Goal: Task Accomplishment & Management: Complete application form

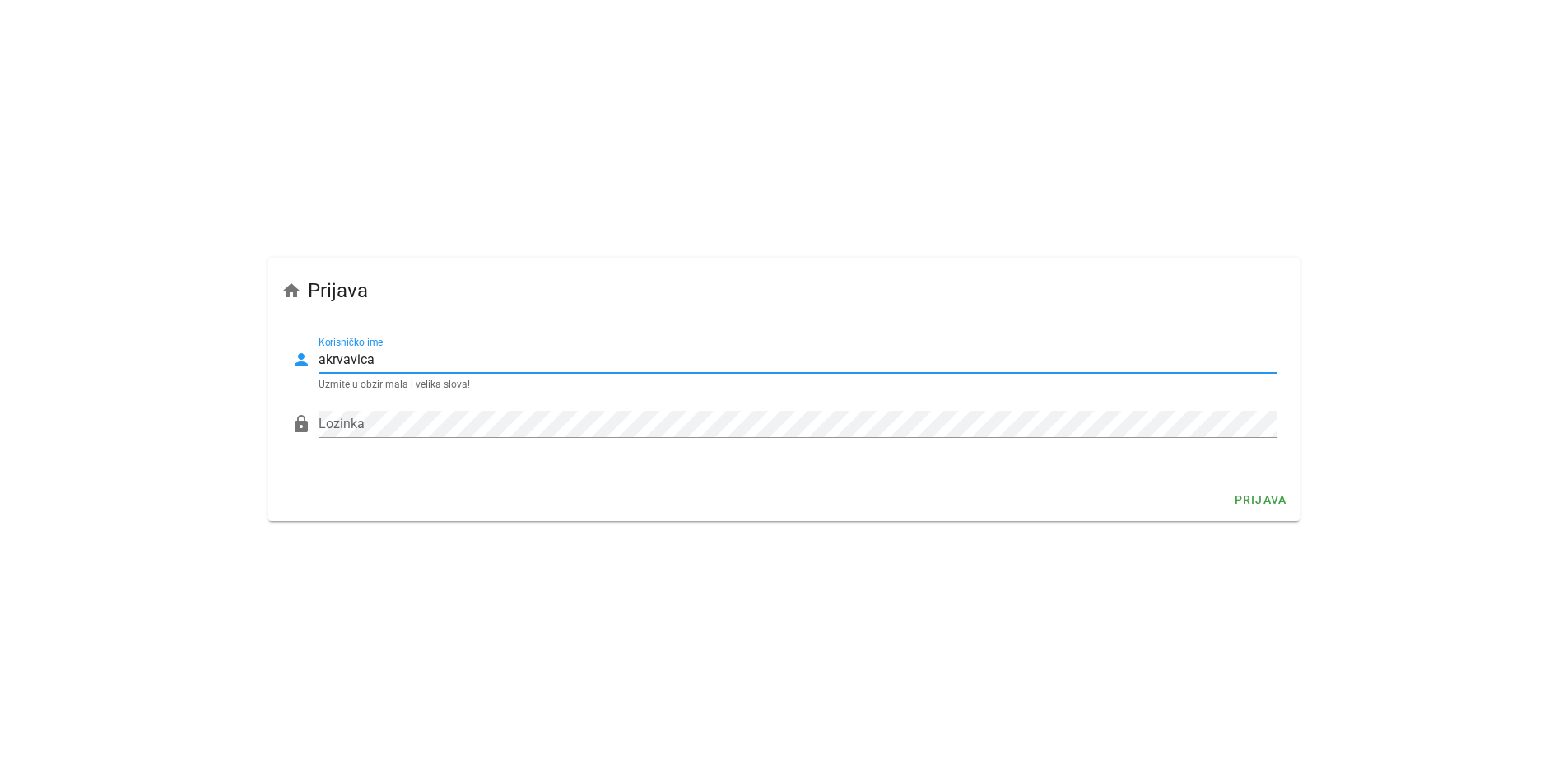
type input "akrvavica"
click at [579, 362] on input "akrvavica" at bounding box center [798, 360] width 958 height 27
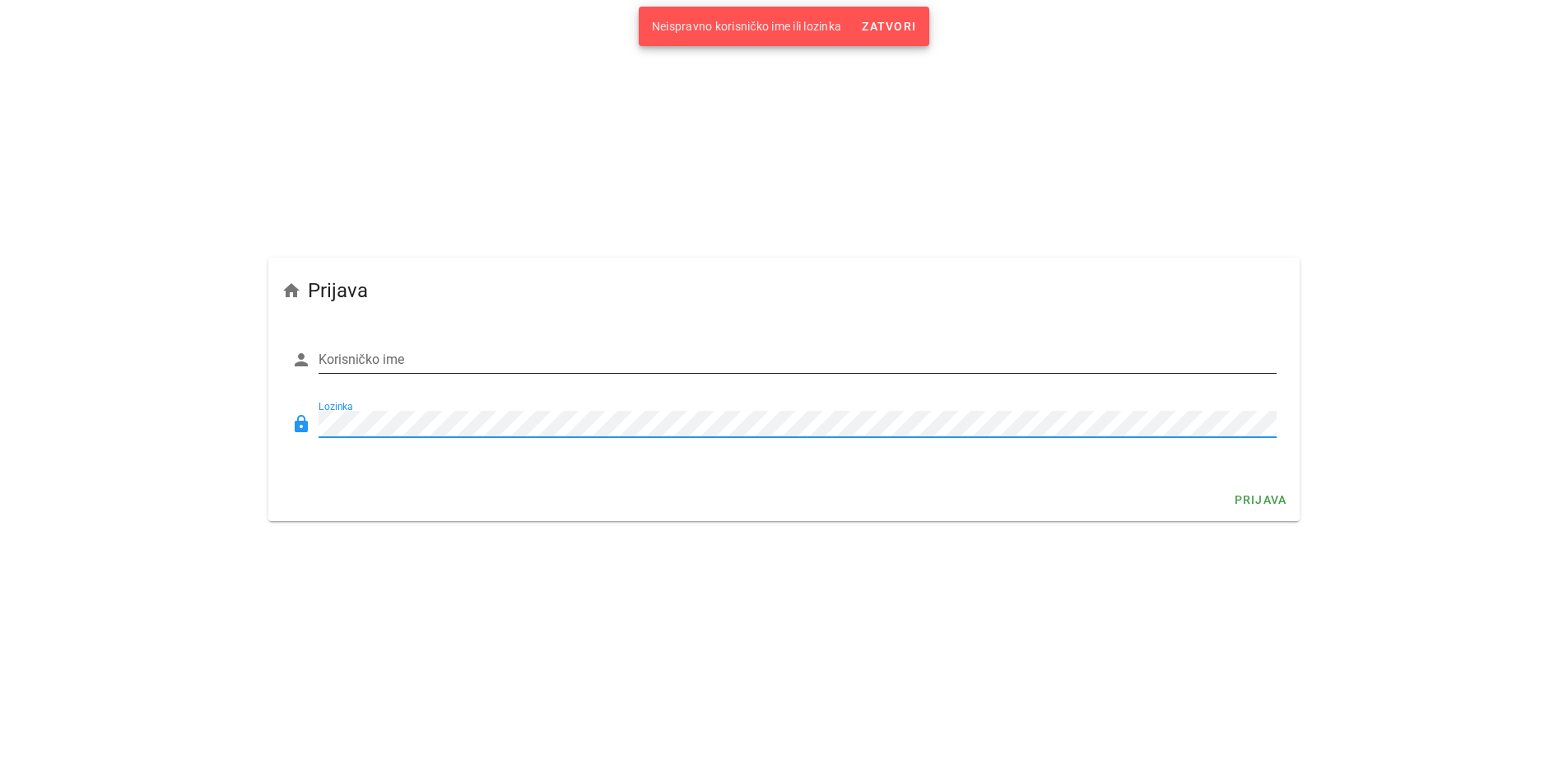
click at [449, 346] on input "Korisničko ime" at bounding box center [798, 360] width 958 height 27
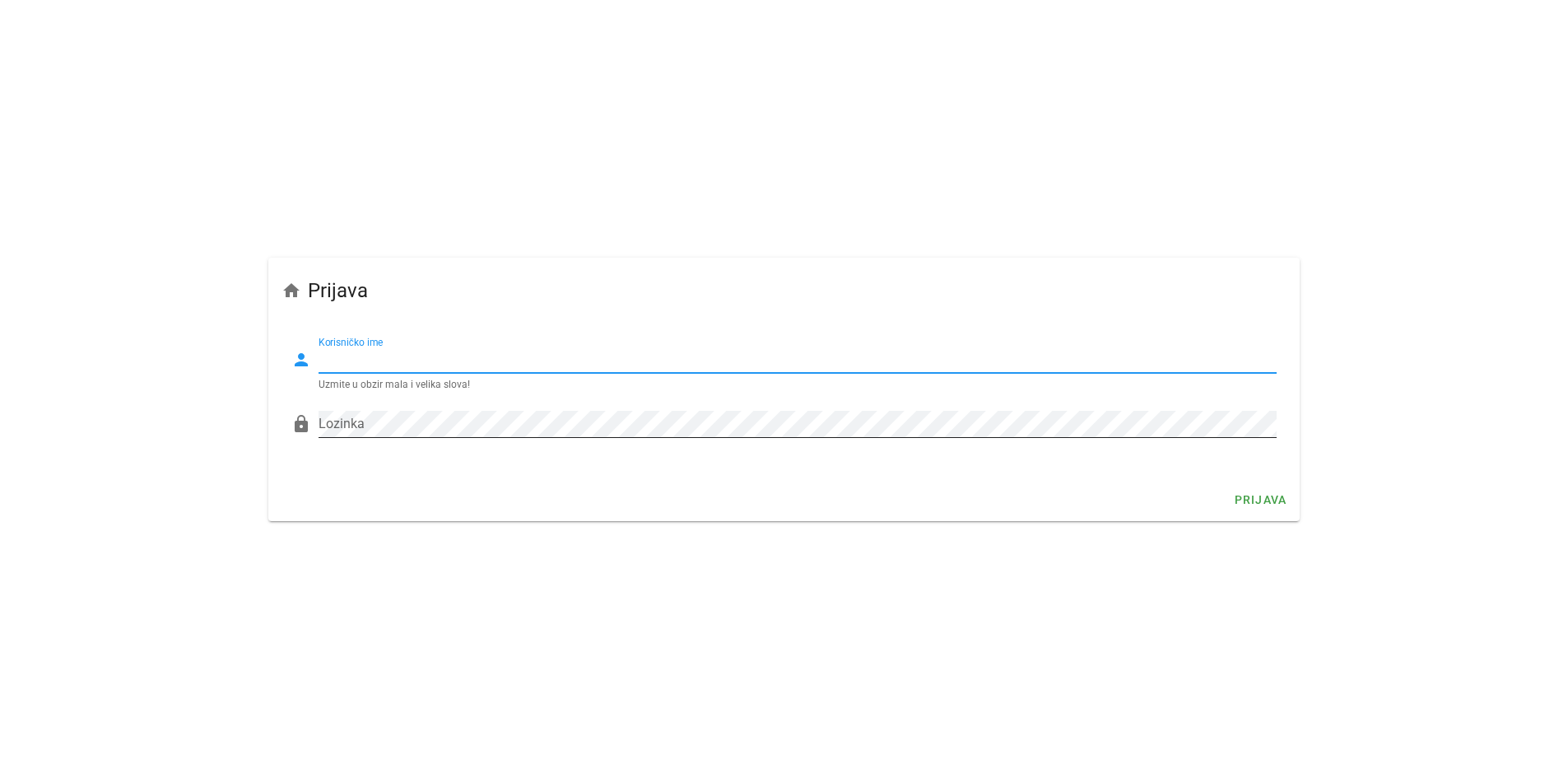
paste input "akrvavica"
type input "akrvavica"
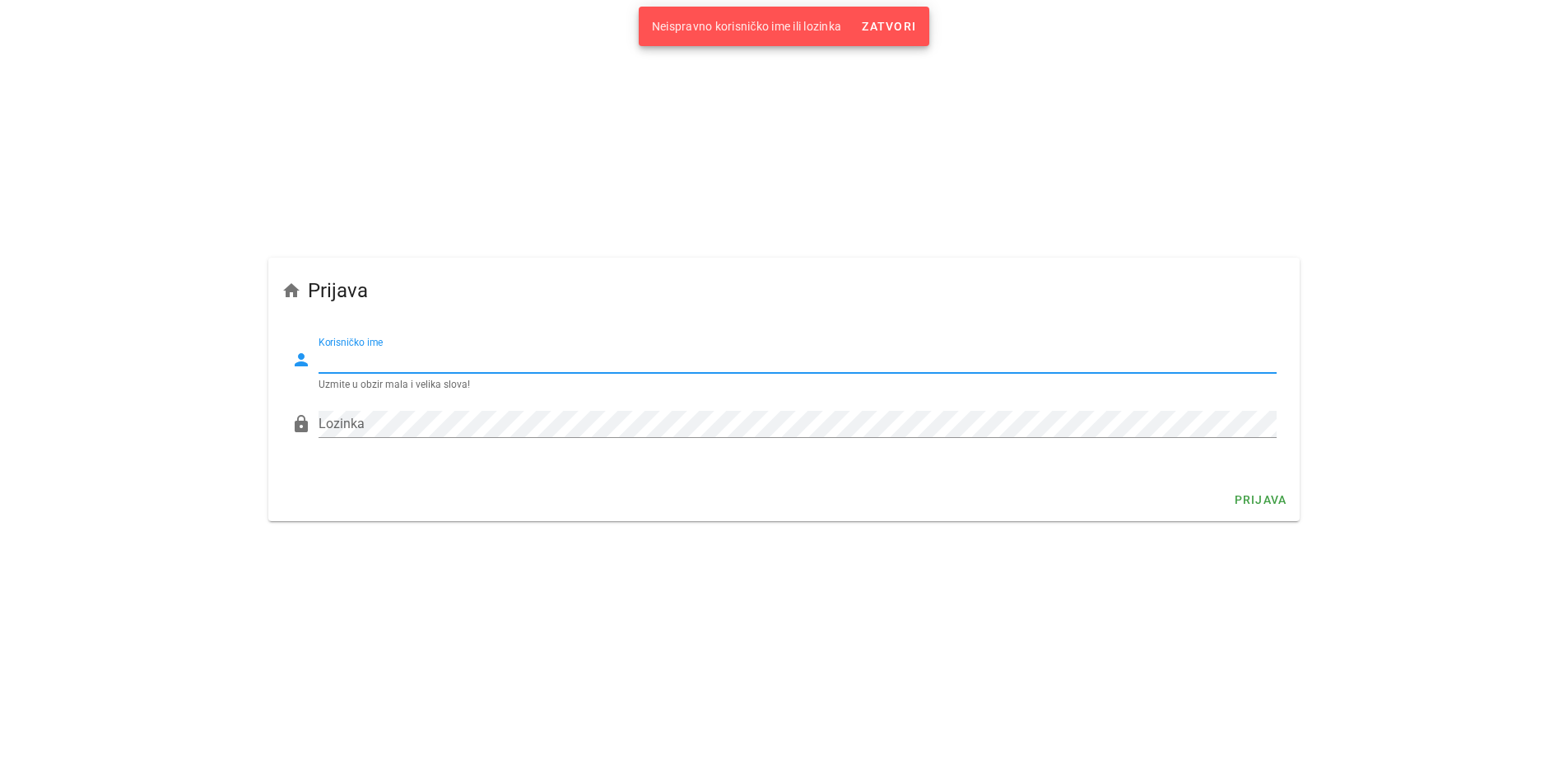
click at [437, 364] on input "Korisničko ime" at bounding box center [798, 360] width 958 height 27
paste input "akrvavica"
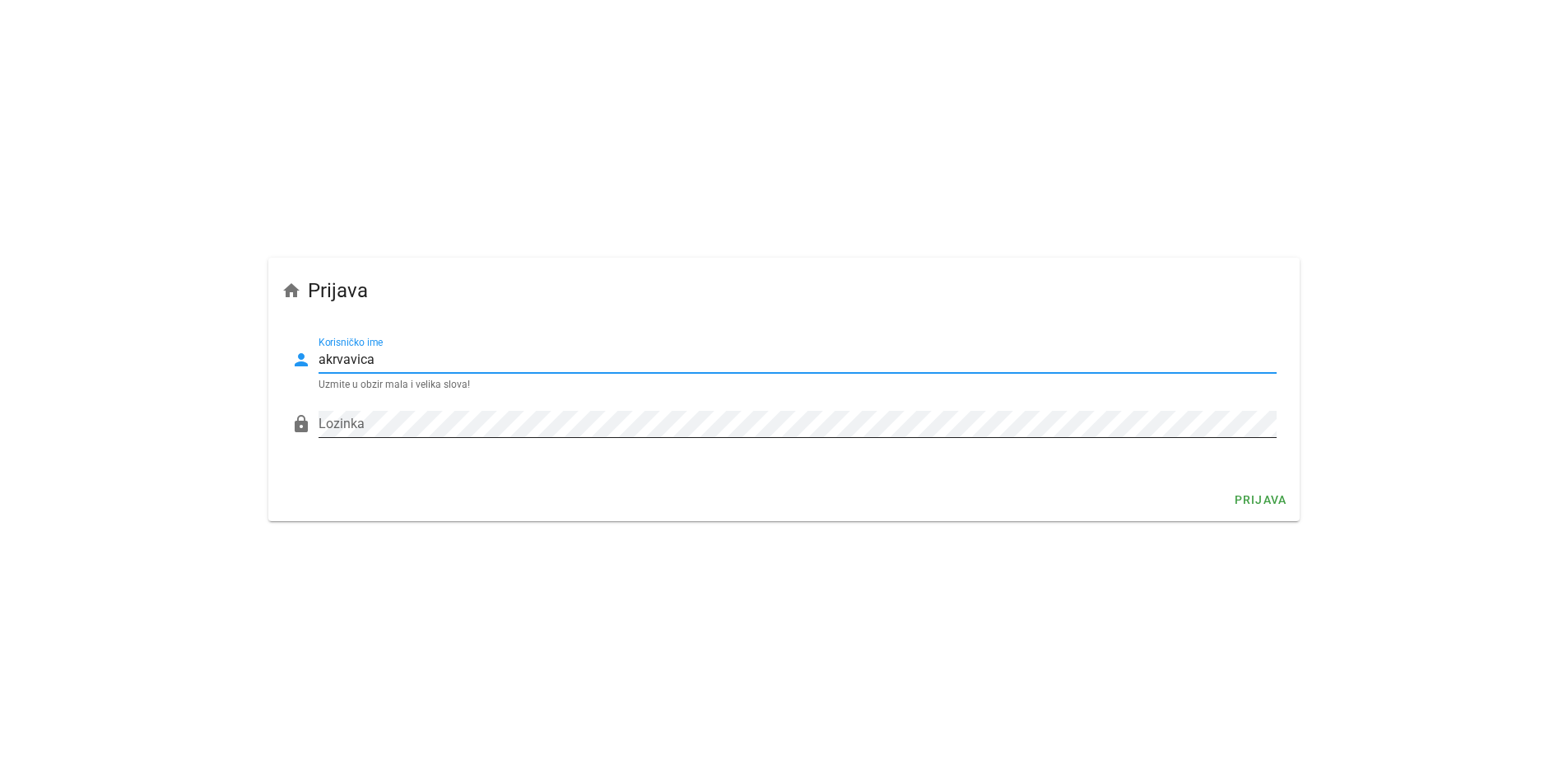
type input "akrvavica"
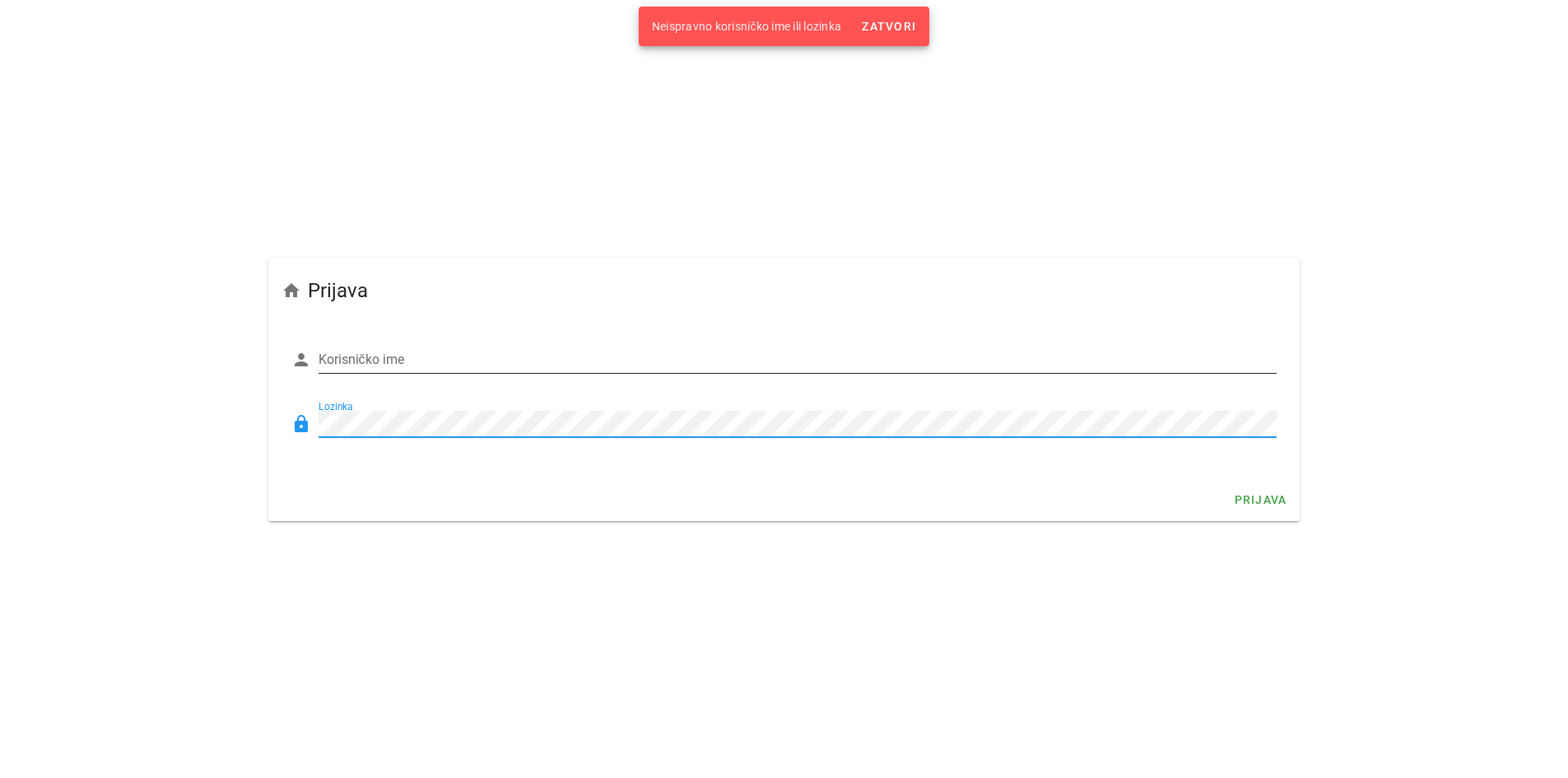
click at [437, 344] on div "person Korisničko ime" at bounding box center [784, 363] width 986 height 54
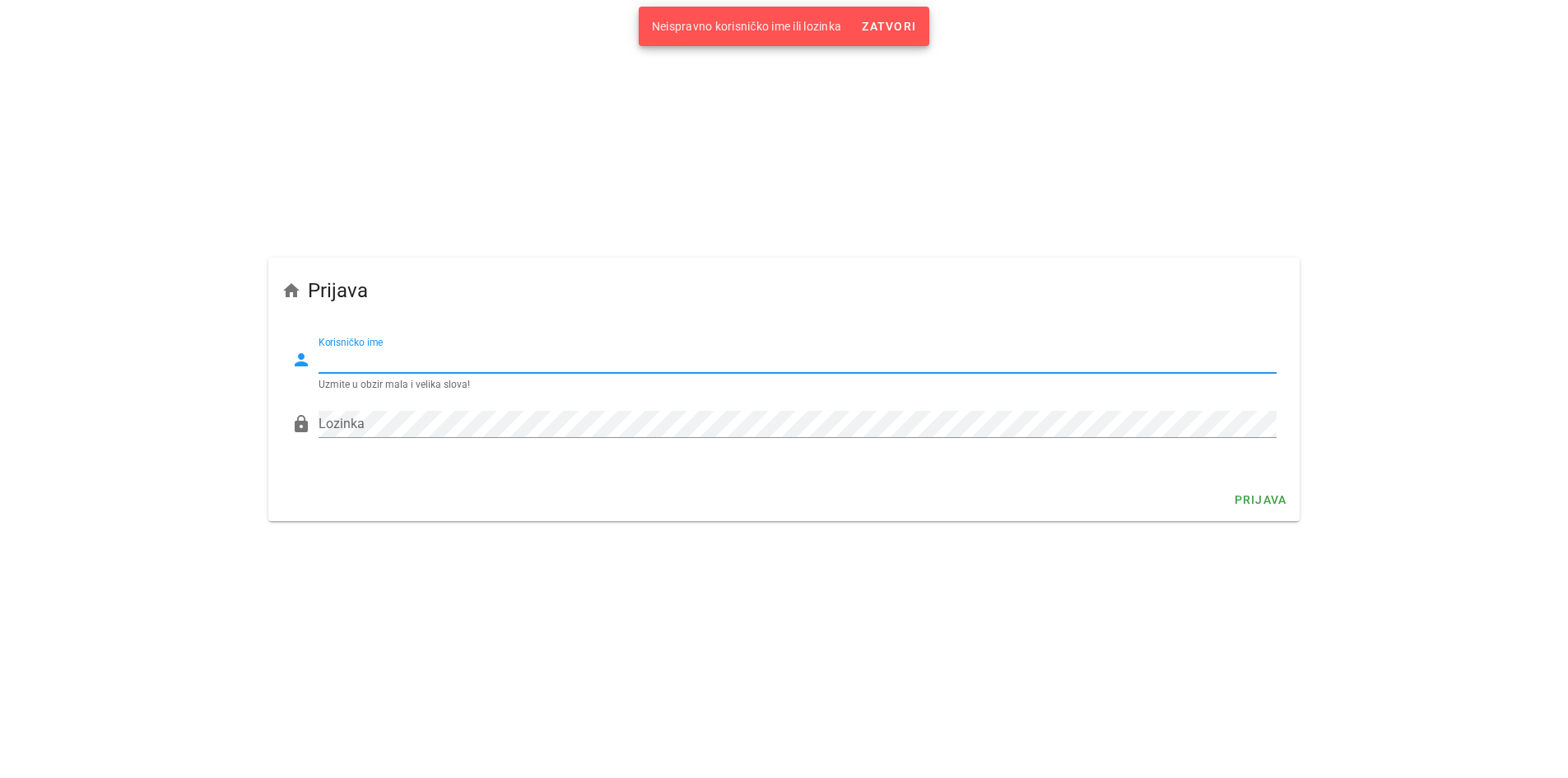
click at [436, 354] on input "Korisničko ime" at bounding box center [798, 360] width 958 height 27
paste input "akrvavica"
type input "akrvavica"
